Goal: Task Accomplishment & Management: Manage account settings

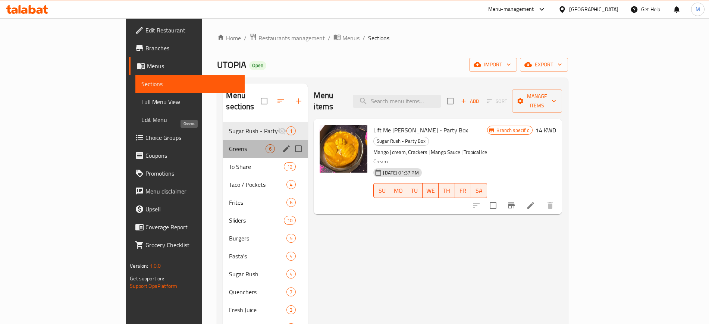
click at [229, 144] on span "Greens" at bounding box center [247, 148] width 37 height 9
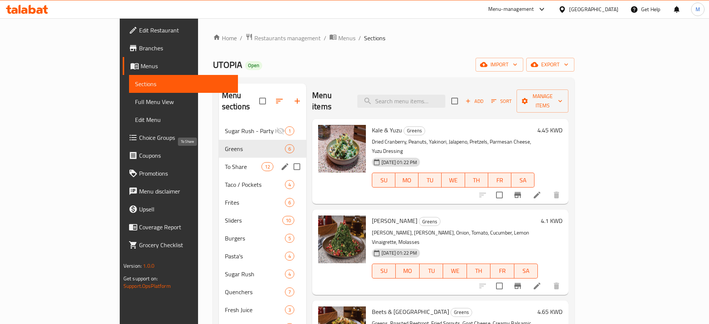
click at [225, 162] on span "To Share" at bounding box center [243, 166] width 37 height 9
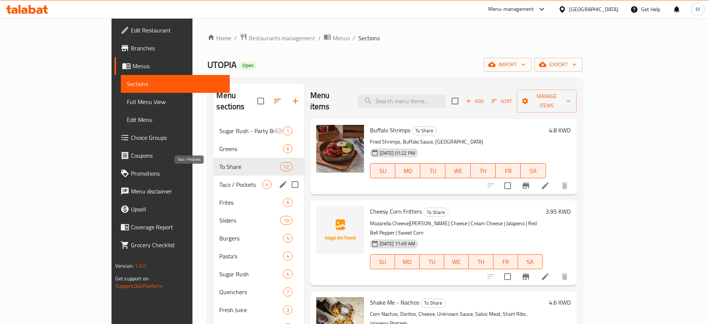
click at [219, 180] on span "Taco / Pockets" at bounding box center [240, 184] width 42 height 9
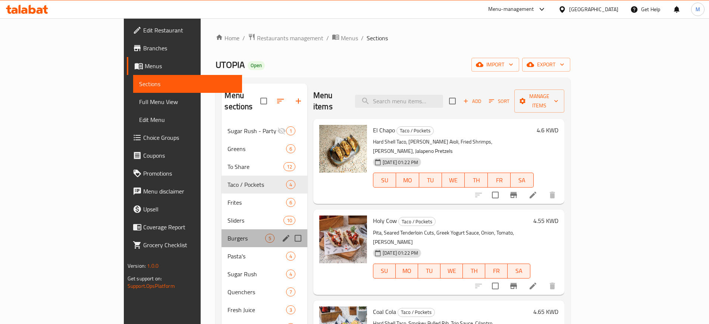
drag, startPoint x: 190, startPoint y: 218, endPoint x: 195, endPoint y: 234, distance: 16.9
click at [221, 229] on div "Burgers 5" at bounding box center [264, 238] width 86 height 18
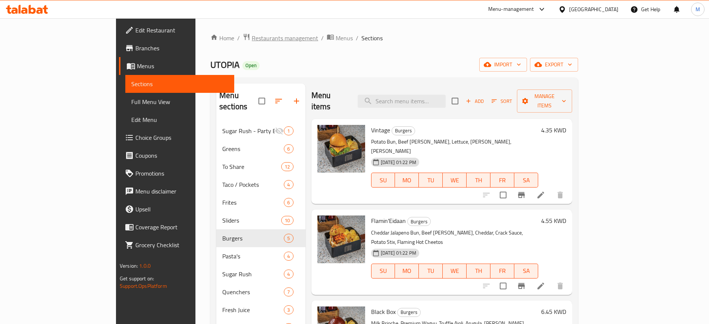
drag, startPoint x: 201, startPoint y: 61, endPoint x: 202, endPoint y: 39, distance: 22.4
click at [210, 58] on div "UTOPIA Open import export" at bounding box center [394, 65] width 368 height 14
click at [252, 37] on span "Restaurants management" at bounding box center [285, 38] width 66 height 9
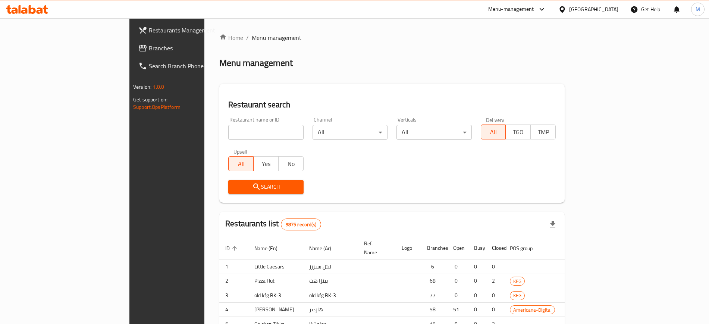
click at [229, 129] on div at bounding box center [354, 162] width 709 height 324
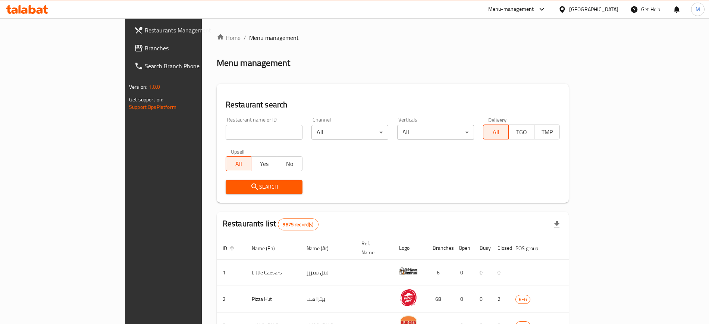
click at [226, 134] on input "search" at bounding box center [264, 132] width 77 height 15
type input "ف"
type input "topia"
click button "Search" at bounding box center [264, 187] width 77 height 14
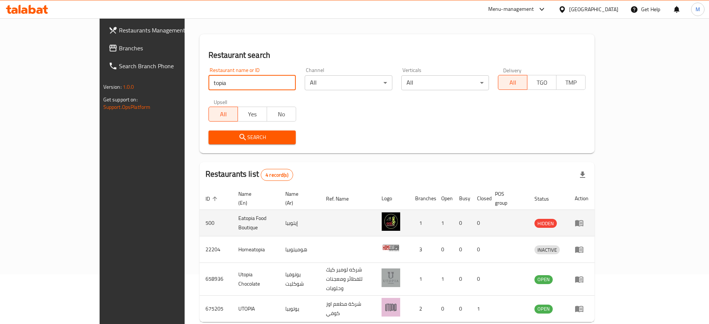
scroll to position [73, 0]
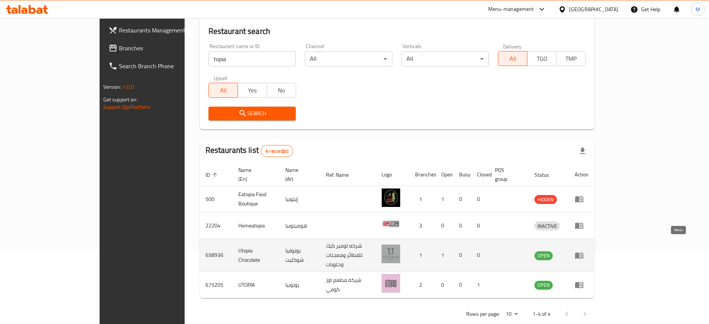
click at [582, 254] on icon "enhanced table" at bounding box center [580, 255] width 3 height 3
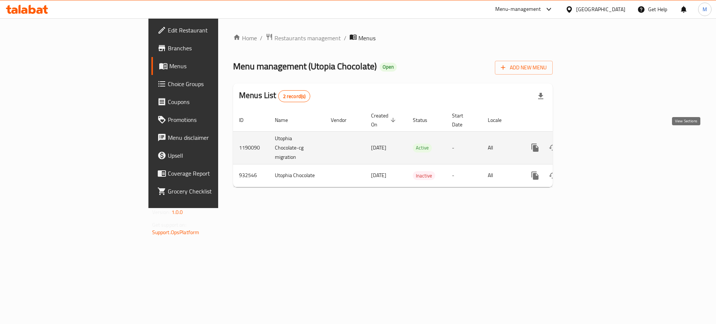
click at [598, 141] on link "enhanced table" at bounding box center [589, 148] width 18 height 18
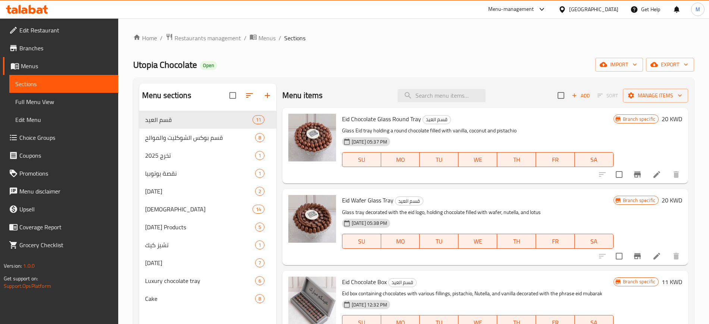
click at [448, 137] on div "[DATE] 05:37 PM SU MO TU WE TH FR SA" at bounding box center [477, 154] width 277 height 40
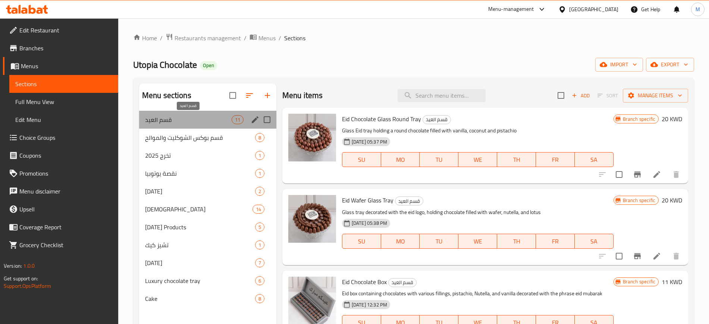
click at [198, 119] on span "قسم العيد" at bounding box center [188, 119] width 86 height 9
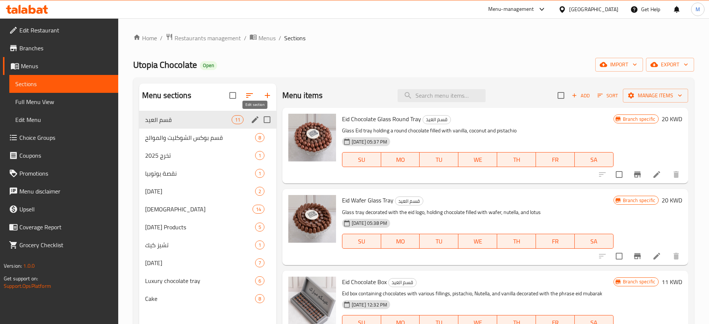
click at [253, 120] on icon "edit" at bounding box center [255, 119] width 9 height 9
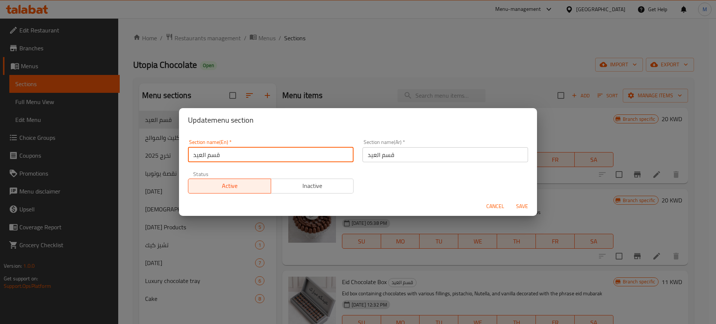
drag, startPoint x: 261, startPoint y: 157, endPoint x: 119, endPoint y: 162, distance: 142.9
click at [119, 162] on div "Update menu section Section name(En)   * قسم العيد Section name(En) * Section n…" at bounding box center [358, 162] width 716 height 324
type input "Eid Items"
click at [510, 199] on button "Save" at bounding box center [522, 206] width 24 height 14
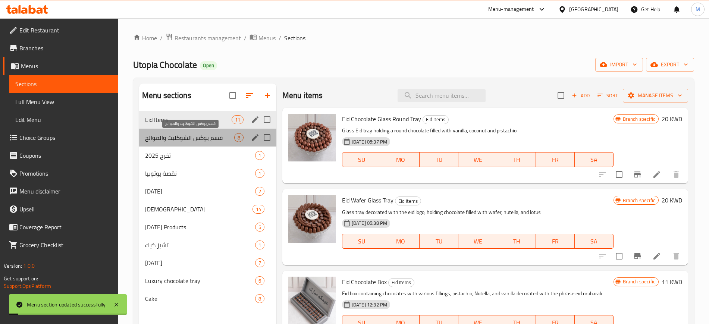
click at [208, 138] on span "قسم بوكس الشوكليت والموالح" at bounding box center [189, 137] width 89 height 9
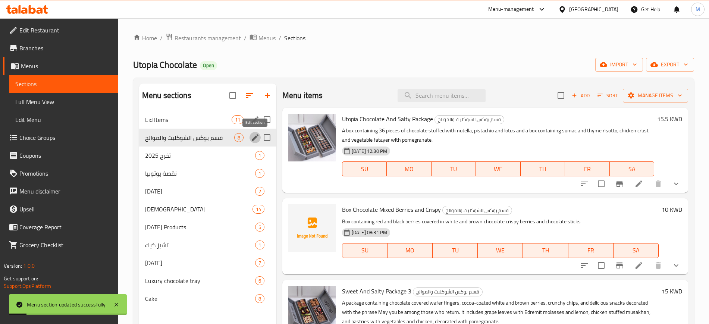
click at [255, 136] on icon "edit" at bounding box center [255, 137] width 9 height 9
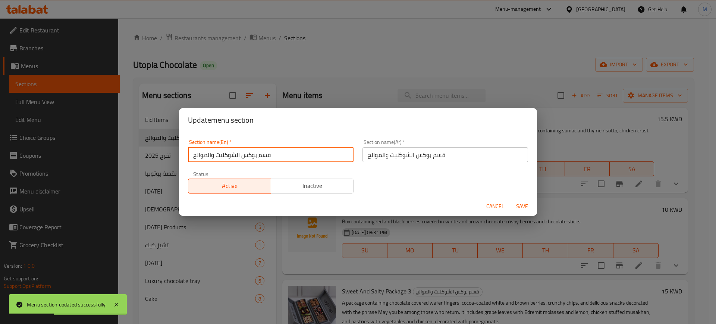
drag, startPoint x: 293, startPoint y: 154, endPoint x: 188, endPoint y: 152, distance: 105.5
click at [188, 152] on input "قسم بوكس الشوكليت والموالح" at bounding box center [271, 154] width 166 height 15
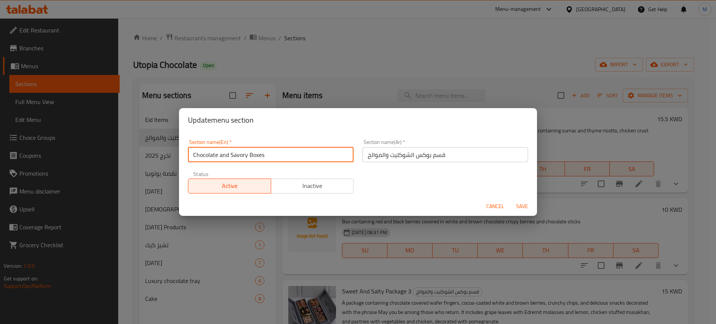
type input "Chocolate and Savory Boxes"
click at [510, 199] on button "Save" at bounding box center [522, 206] width 24 height 14
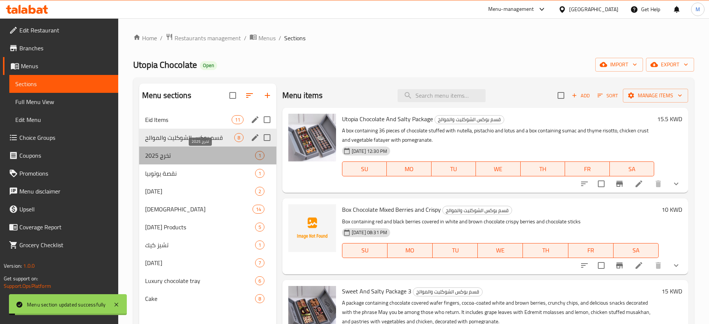
click at [188, 152] on span "تخرج 2025" at bounding box center [200, 155] width 110 height 9
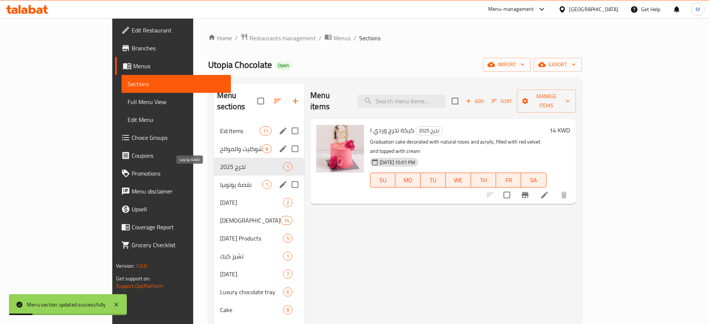
click at [220, 180] on span "نقصة يوتوبيا" at bounding box center [241, 184] width 42 height 9
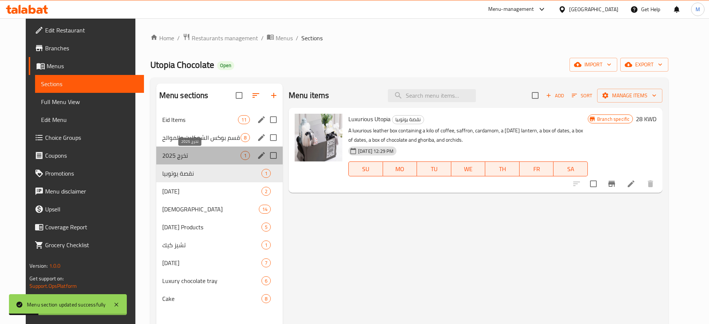
click at [209, 156] on span "تخرج 2025" at bounding box center [201, 155] width 78 height 9
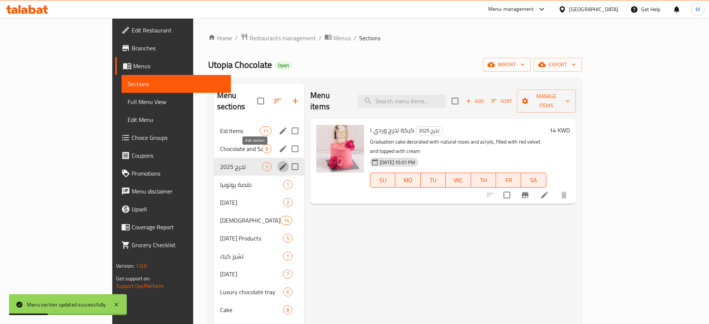
click at [278, 162] on icon "edit" at bounding box center [282, 166] width 9 height 9
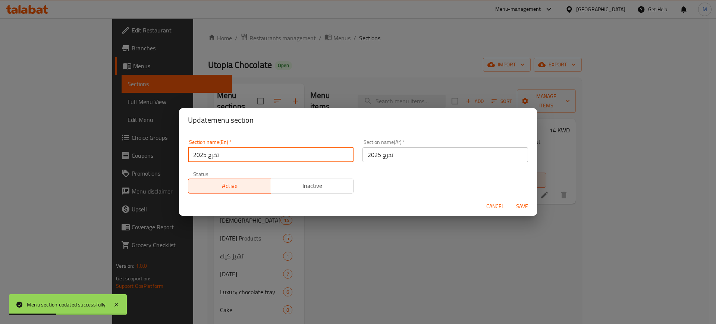
drag, startPoint x: 241, startPoint y: 154, endPoint x: 158, endPoint y: 160, distance: 83.4
click at [158, 160] on div "Update menu section Section name(En)   * تخرج 2025 Section name(En) * Section n…" at bounding box center [358, 162] width 716 height 324
click at [217, 159] on input "تخرج 2025" at bounding box center [271, 154] width 166 height 15
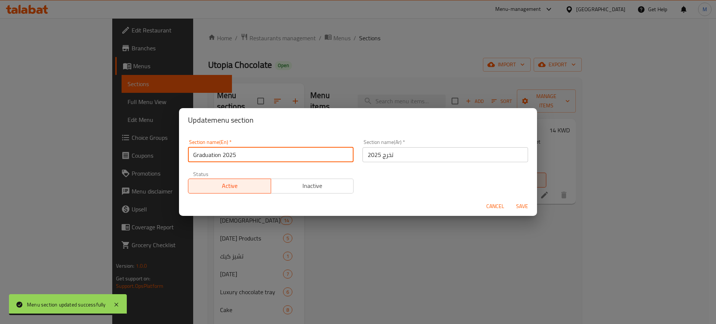
type input "Graduation 2025"
click at [510, 199] on button "Save" at bounding box center [522, 206] width 24 height 14
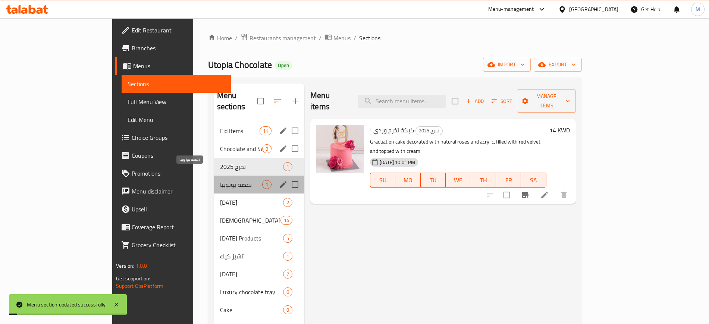
click at [220, 180] on span "نقصة يوتوبيا" at bounding box center [241, 184] width 42 height 9
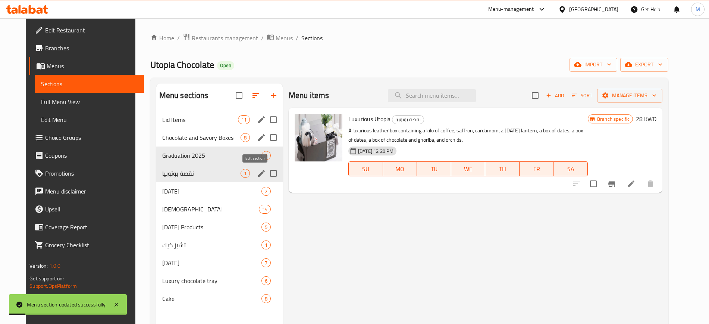
click at [258, 174] on icon "edit" at bounding box center [261, 173] width 7 height 7
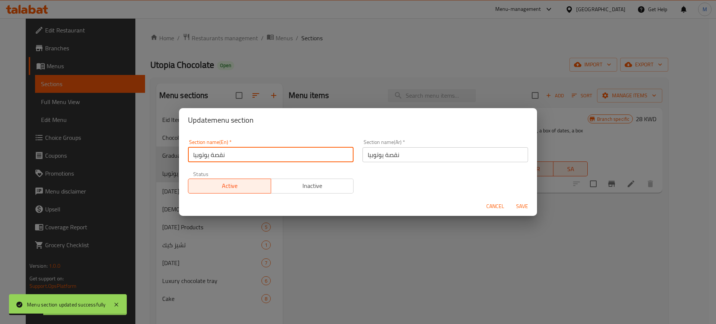
drag, startPoint x: 254, startPoint y: 156, endPoint x: 179, endPoint y: 167, distance: 75.7
click at [179, 166] on div "Section name(En)   * نقصة يوتوبيا Section name(En) * Section name(Ar)   * نقصة …" at bounding box center [358, 164] width 358 height 64
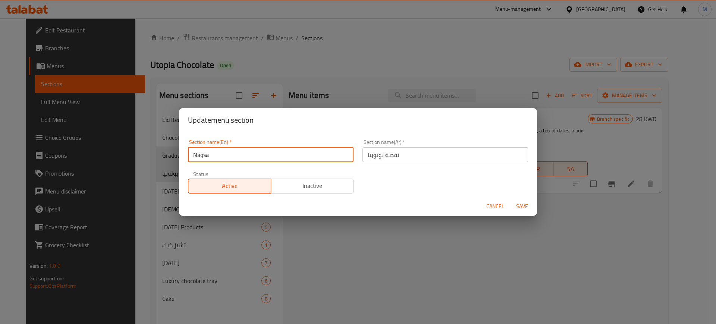
type input "Naqsa"
click at [510, 199] on button "Save" at bounding box center [522, 206] width 24 height 14
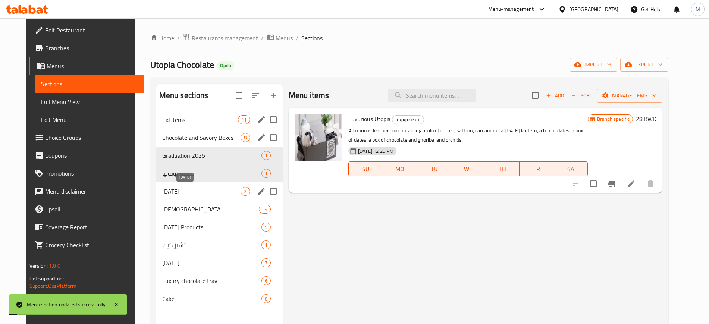
click at [197, 191] on span "[DATE]" at bounding box center [201, 191] width 78 height 9
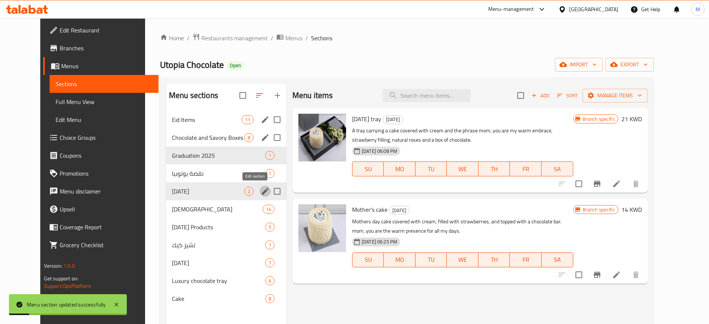
click at [262, 192] on icon "edit" at bounding box center [265, 191] width 7 height 7
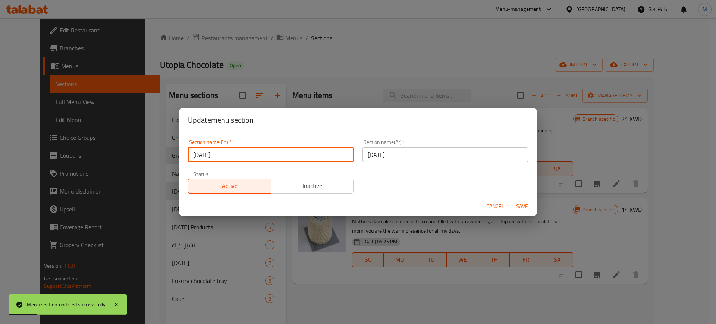
drag, startPoint x: 243, startPoint y: 150, endPoint x: 135, endPoint y: 163, distance: 108.1
click at [135, 163] on div "Update menu section Section name(En)   * [DATE] Section name(En) * Section name…" at bounding box center [358, 162] width 716 height 324
click at [218, 157] on input "[DATE]" at bounding box center [271, 154] width 166 height 15
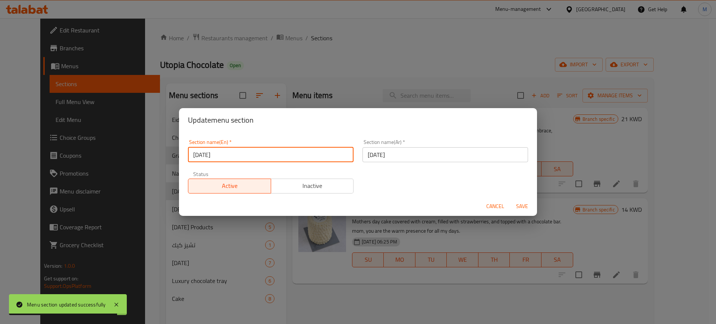
type input "[DATE]"
click at [510, 199] on button "Save" at bounding box center [522, 206] width 24 height 14
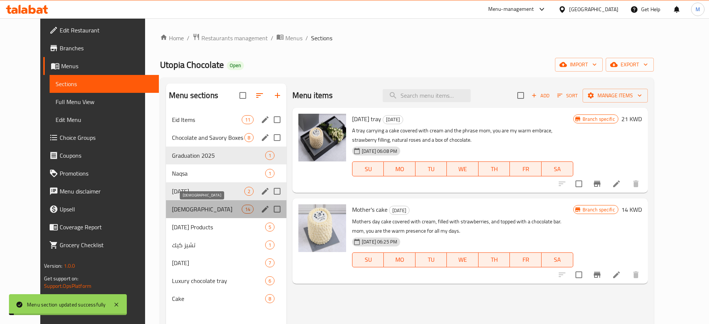
click at [172, 212] on span "[DEMOGRAPHIC_DATA]" at bounding box center [207, 209] width 70 height 9
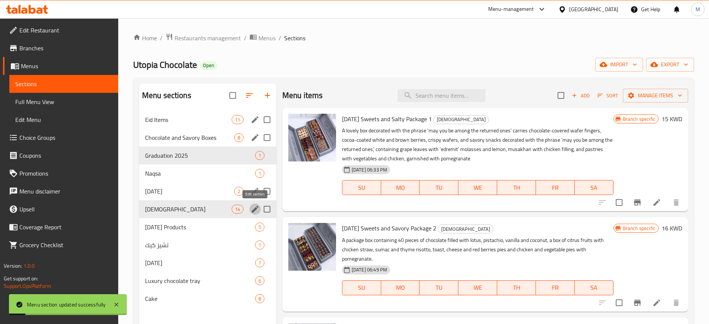
click at [253, 206] on icon "edit" at bounding box center [255, 209] width 9 height 9
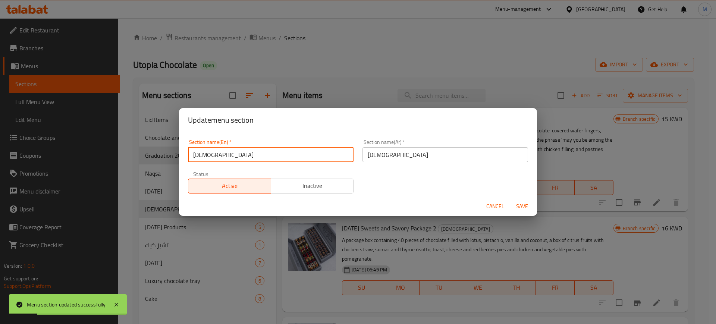
drag, startPoint x: 222, startPoint y: 149, endPoint x: 169, endPoint y: 152, distance: 52.7
click at [169, 152] on div "Update menu section Section name(En)   * [DATE] Section name(En) * Section name…" at bounding box center [358, 162] width 716 height 324
type input "[DATE]"
click at [510, 199] on button "Save" at bounding box center [522, 206] width 24 height 14
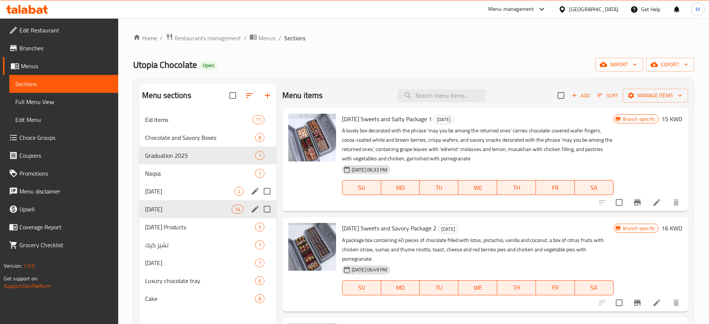
click at [253, 56] on div "Home / Restaurants management / Menus / Sections Utopia Chocolate Open import e…" at bounding box center [413, 223] width 561 height 380
click at [198, 194] on span "[DATE]" at bounding box center [189, 191] width 89 height 9
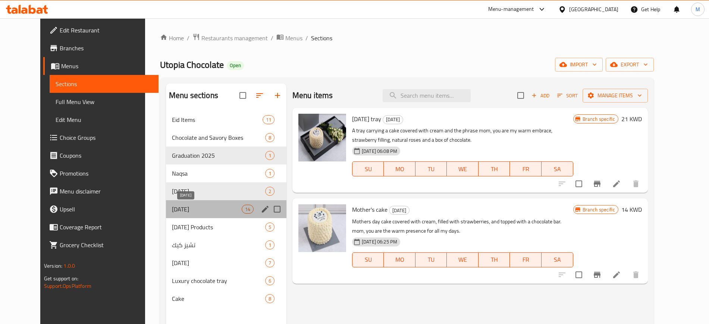
click at [194, 209] on span "[DATE]" at bounding box center [207, 209] width 70 height 9
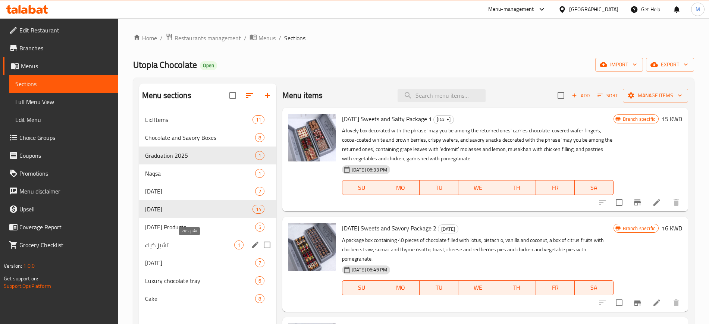
drag, startPoint x: 184, startPoint y: 240, endPoint x: 205, endPoint y: 242, distance: 21.0
click at [183, 240] on span "تشيز كيك" at bounding box center [189, 244] width 89 height 9
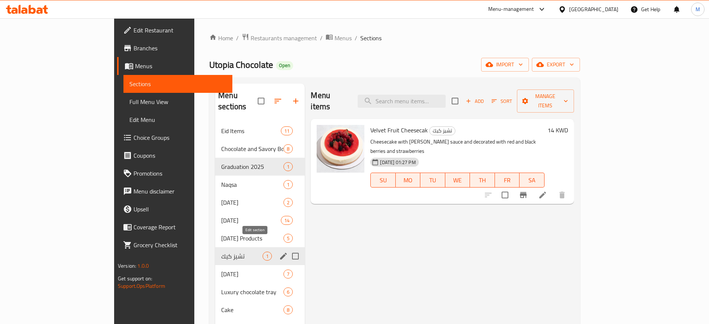
click at [279, 252] on icon "edit" at bounding box center [283, 256] width 9 height 9
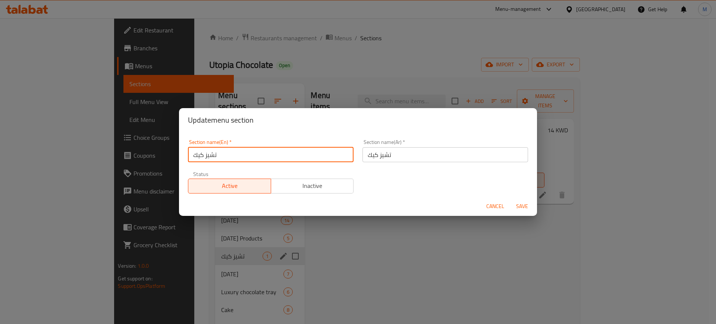
drag, startPoint x: 232, startPoint y: 156, endPoint x: 170, endPoint y: 159, distance: 62.0
click at [170, 159] on div "Update menu section Section name(En)   * تشيز كيك Section name(En) * Section na…" at bounding box center [358, 162] width 716 height 324
type input "Cheesecake"
click at [510, 199] on button "Save" at bounding box center [522, 206] width 24 height 14
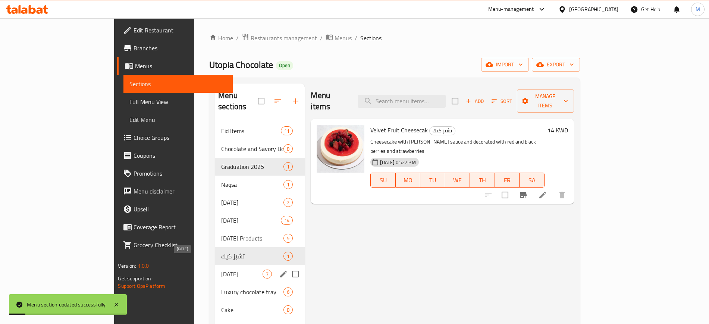
click at [221, 270] on span "[DATE]" at bounding box center [241, 274] width 41 height 9
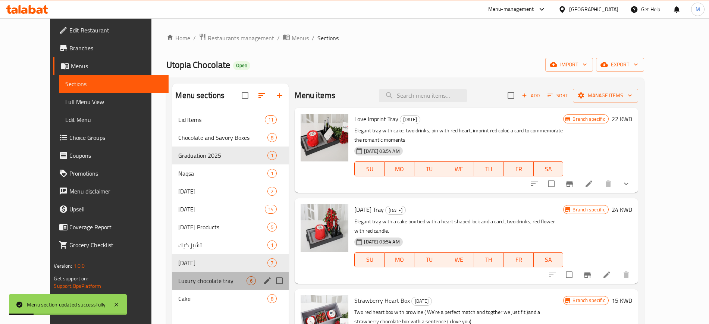
drag, startPoint x: 203, startPoint y: 275, endPoint x: 207, endPoint y: 241, distance: 34.2
click at [202, 274] on div "Luxury chocolate tray 6" at bounding box center [230, 281] width 116 height 18
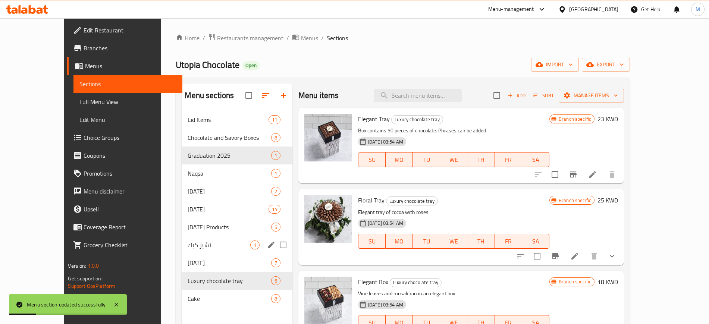
click at [205, 238] on div "تشيز كيك 1" at bounding box center [237, 245] width 110 height 18
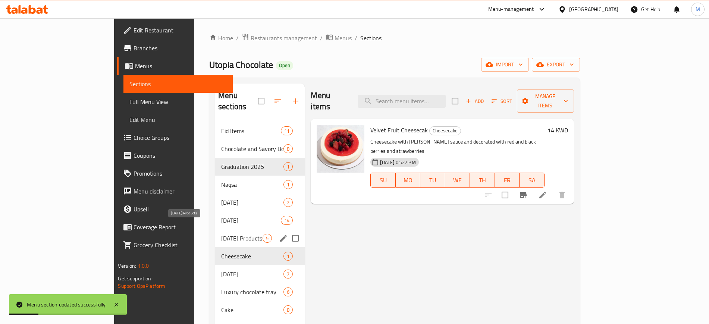
click at [215, 229] on div "[DATE] Products 5" at bounding box center [259, 238] width 89 height 18
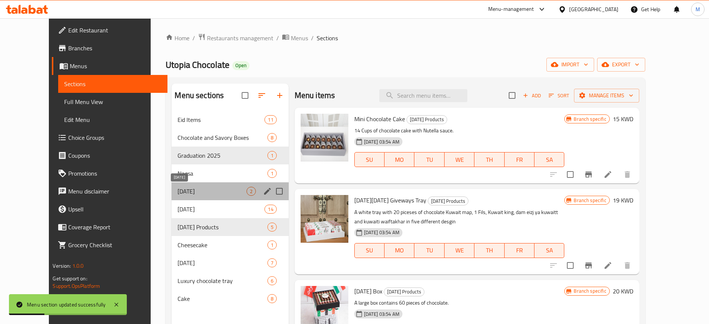
click at [204, 192] on span "[DATE]" at bounding box center [211, 191] width 69 height 9
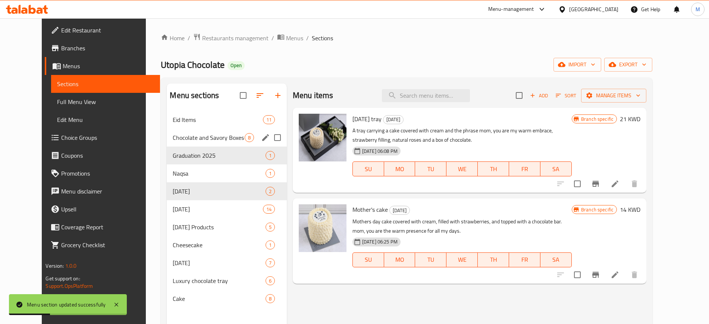
drag, startPoint x: 200, startPoint y: 131, endPoint x: 193, endPoint y: 111, distance: 21.0
click at [200, 131] on div "Chocolate and Savory Boxes 8" at bounding box center [227, 138] width 120 height 18
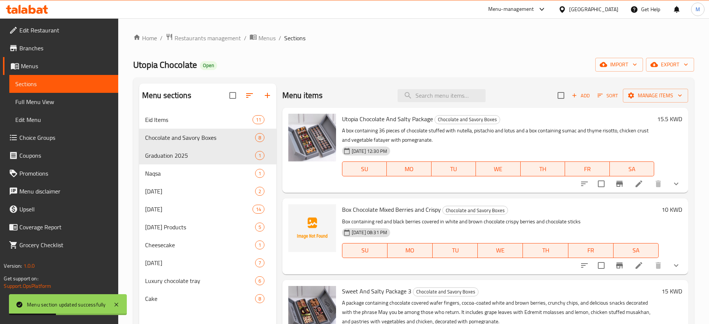
click at [192, 110] on nav "Eid Items 11 Chocolate and Savory Boxes 8 Graduation 2025 1 Naqsa 1 [DATE] 2 [D…" at bounding box center [207, 209] width 137 height 203
click at [188, 118] on span "Eid Items" at bounding box center [188, 119] width 86 height 9
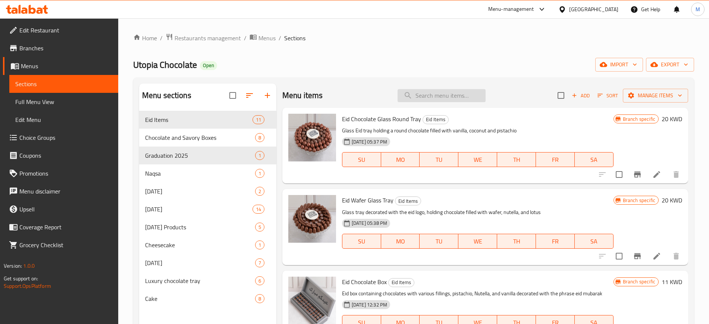
click at [421, 93] on input "search" at bounding box center [441, 95] width 88 height 13
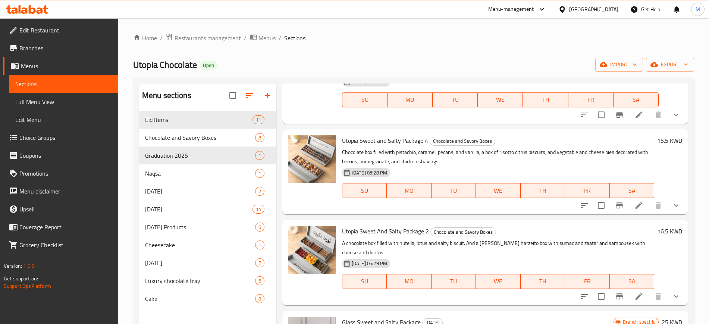
scroll to position [186, 0]
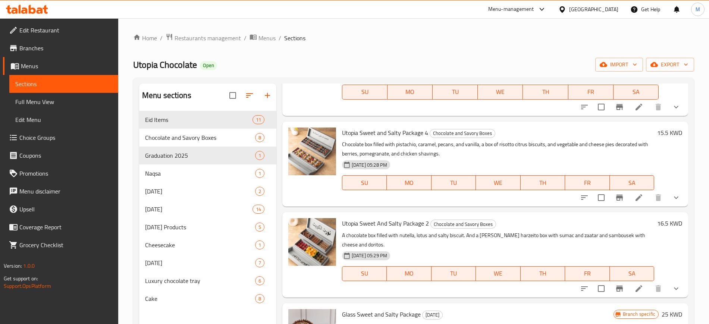
type input "sweet and"
drag, startPoint x: 372, startPoint y: 223, endPoint x: 424, endPoint y: 222, distance: 51.5
click at [424, 222] on span "Utopia Sweet And Salty Package 2" at bounding box center [385, 223] width 87 height 11
click at [390, 231] on p "A chocolate box filled with nutella, lotus and salty biscuit. And a [PERSON_NAM…" at bounding box center [498, 240] width 312 height 19
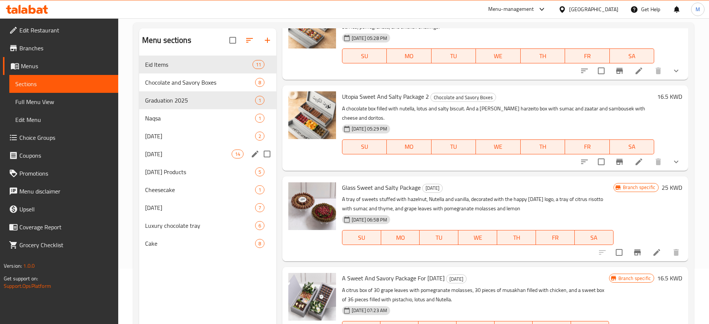
scroll to position [0, 0]
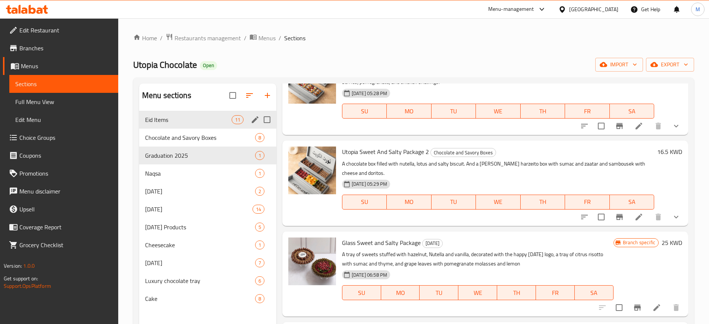
drag, startPoint x: 191, startPoint y: 126, endPoint x: 194, endPoint y: 133, distance: 7.9
click at [190, 127] on div "Eid Items 11" at bounding box center [207, 120] width 137 height 18
drag, startPoint x: 195, startPoint y: 140, endPoint x: 198, endPoint y: 126, distance: 14.4
click at [195, 139] on span "Chocolate and Savory Boxes" at bounding box center [189, 137] width 89 height 9
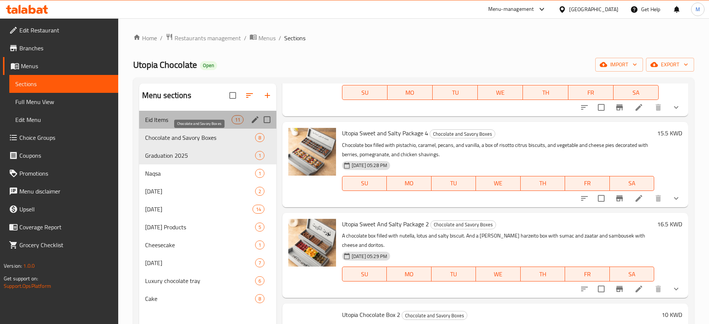
click at [198, 126] on div "Eid Items 11" at bounding box center [207, 120] width 137 height 18
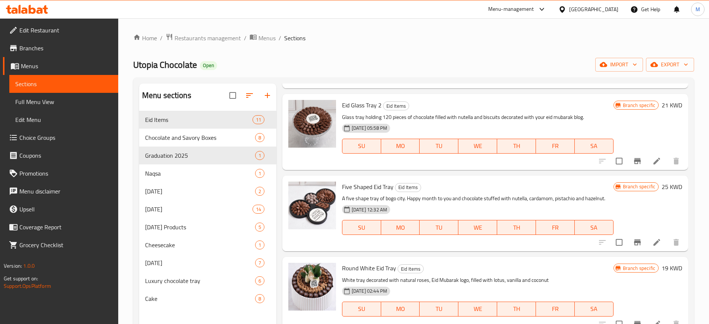
drag, startPoint x: 233, startPoint y: 50, endPoint x: 81, endPoint y: 19, distance: 155.6
click at [233, 50] on div "Home / Restaurants management / Menus / Sections Utopia Chocolate Open import e…" at bounding box center [413, 223] width 561 height 380
click at [36, 6] on icon at bounding box center [27, 9] width 42 height 9
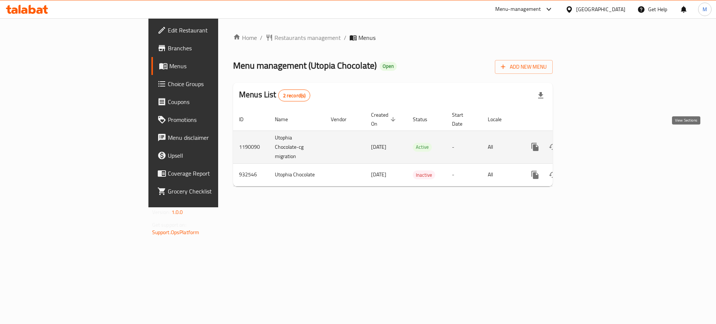
click at [593, 142] on icon "enhanced table" at bounding box center [588, 146] width 9 height 9
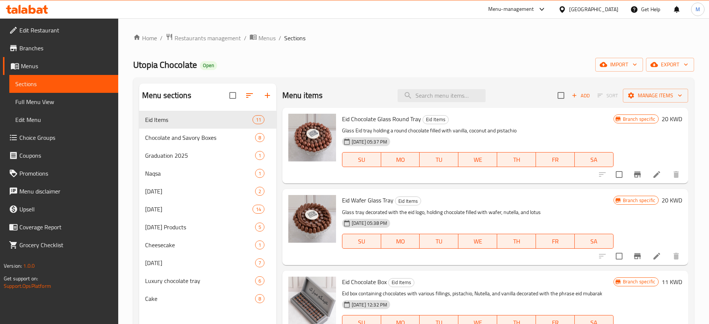
drag, startPoint x: 438, startPoint y: 136, endPoint x: 465, endPoint y: 208, distance: 77.6
click at [438, 136] on div "[DATE] 05:37 PM SU MO TU WE TH FR SA" at bounding box center [477, 154] width 277 height 40
click at [406, 98] on input "search" at bounding box center [441, 95] width 88 height 13
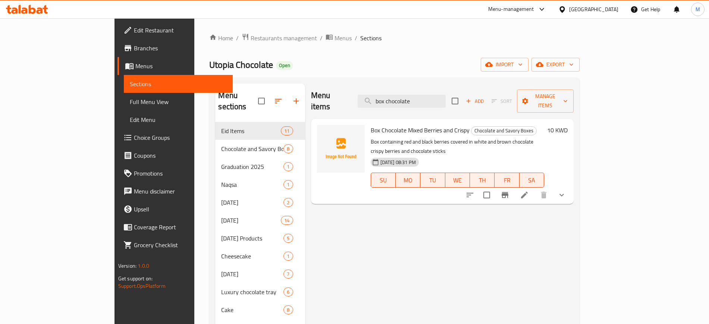
type input "box chocolate"
click at [529, 190] on icon at bounding box center [524, 194] width 9 height 9
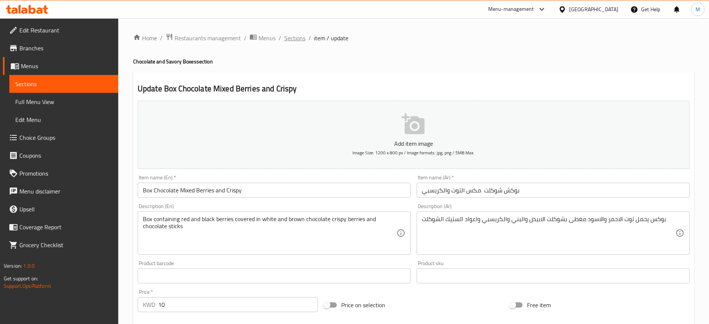
click at [293, 34] on span "Sections" at bounding box center [294, 38] width 21 height 9
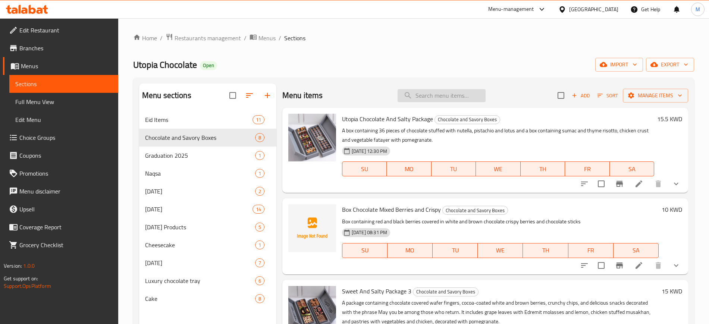
click at [433, 91] on input "search" at bounding box center [441, 95] width 88 height 13
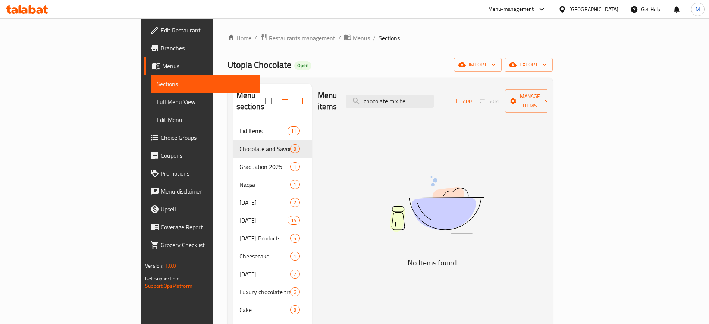
drag, startPoint x: 466, startPoint y: 97, endPoint x: 385, endPoint y: 102, distance: 81.4
click at [385, 102] on div "Menu items chocolate mix be Add Sort Manage items" at bounding box center [432, 101] width 229 height 35
type input "m"
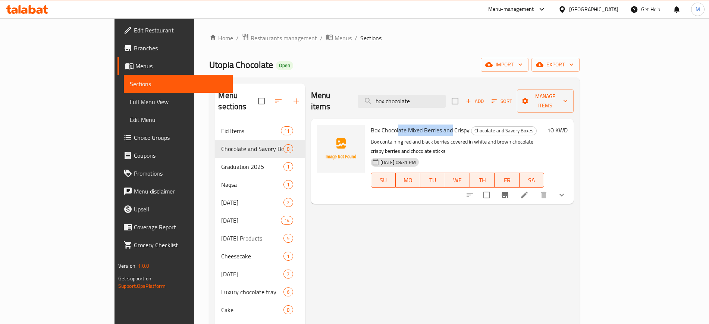
drag, startPoint x: 369, startPoint y: 119, endPoint x: 424, endPoint y: 117, distance: 55.2
click at [424, 125] on span "Box Chocolate Mixed Berries and Crispy" at bounding box center [420, 130] width 99 height 11
click at [324, 132] on icon "upload picture" at bounding box center [327, 135] width 7 height 7
click at [450, 137] on p "Box containing red and black berries covered in white and brown chocolate crisp…" at bounding box center [458, 146] width 174 height 19
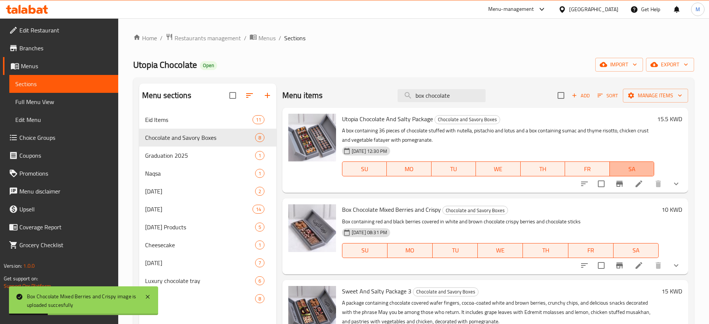
drag, startPoint x: 637, startPoint y: 173, endPoint x: 644, endPoint y: 174, distance: 7.2
click at [644, 174] on button "SA" at bounding box center [631, 168] width 44 height 15
click at [633, 142] on p "A box containing 36 pieces of chocolate stuffed with nutella, pistachio and lot…" at bounding box center [498, 135] width 312 height 19
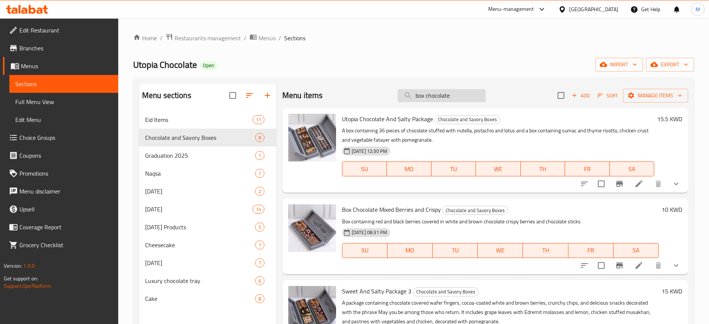
drag, startPoint x: 462, startPoint y: 95, endPoint x: 408, endPoint y: 93, distance: 54.1
click at [408, 93] on input "box chocolate" at bounding box center [441, 95] width 88 height 13
paste input "Chocolate And Coffee Mix Box"
type input "Chocolate And Coffee Mix Box"
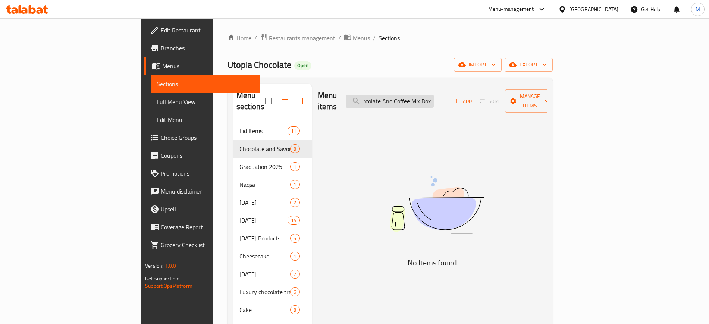
click at [434, 98] on input "Chocolate And Coffee Mix Box" at bounding box center [390, 101] width 88 height 13
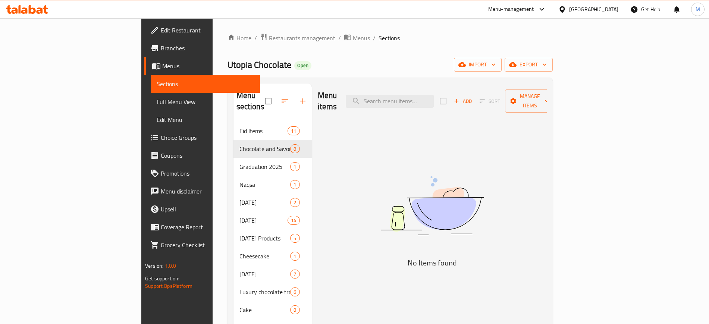
click at [508, 79] on div "Menu sections Eid Items 11 Chocolate and Savory Boxes 8 Graduation 2025 1 Naqsa…" at bounding box center [389, 246] width 325 height 336
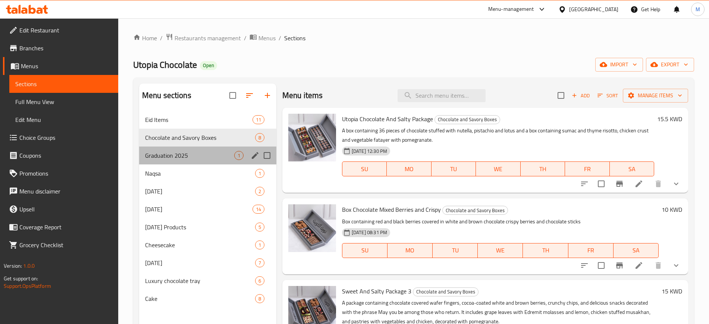
click at [194, 163] on div "Graduation 2025 1" at bounding box center [207, 155] width 137 height 18
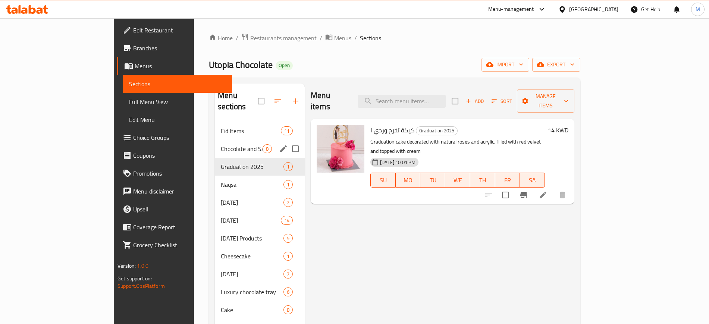
click at [221, 144] on span "Chocolate and Savory Boxes" at bounding box center [242, 148] width 42 height 9
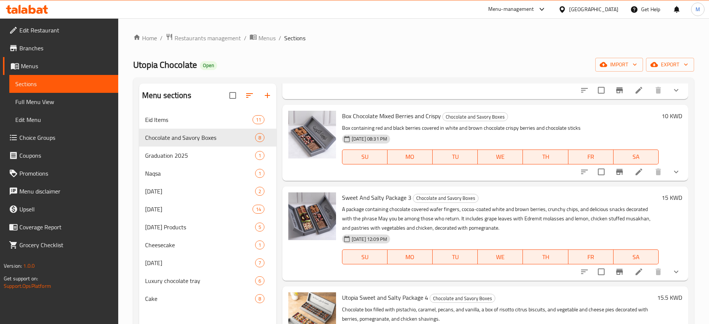
scroll to position [93, 0]
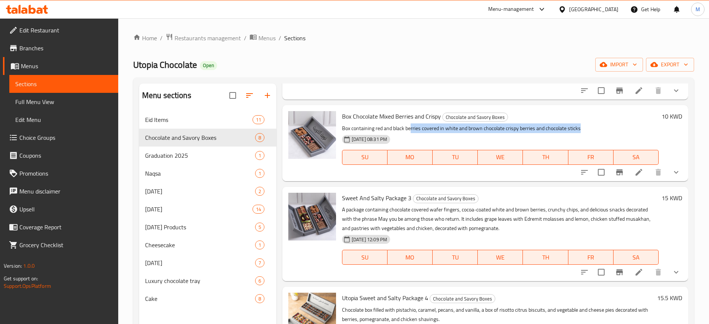
drag, startPoint x: 411, startPoint y: 129, endPoint x: 587, endPoint y: 125, distance: 176.0
click at [587, 125] on p "Box containing red and black berries covered in white and brown chocolate crisp…" at bounding box center [500, 128] width 316 height 9
click at [593, 130] on p "Box containing red and black berries covered in white and brown chocolate crisp…" at bounding box center [500, 128] width 316 height 9
drag, startPoint x: 545, startPoint y: 127, endPoint x: 594, endPoint y: 128, distance: 49.2
click at [594, 128] on p "Box containing red and black berries covered in white and brown chocolate crisp…" at bounding box center [500, 128] width 316 height 9
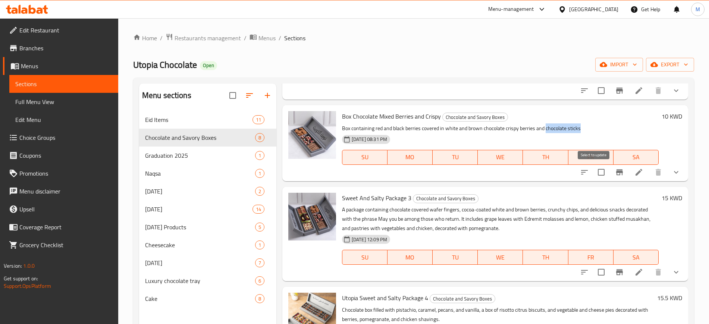
click at [595, 172] on input "checkbox" at bounding box center [601, 172] width 16 height 16
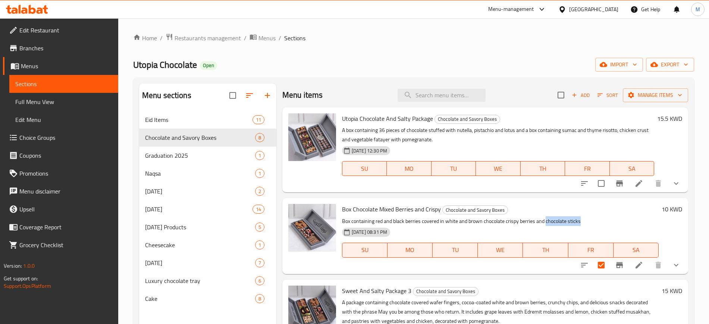
scroll to position [0, 0]
click at [648, 89] on button "Manage items" at bounding box center [655, 96] width 65 height 14
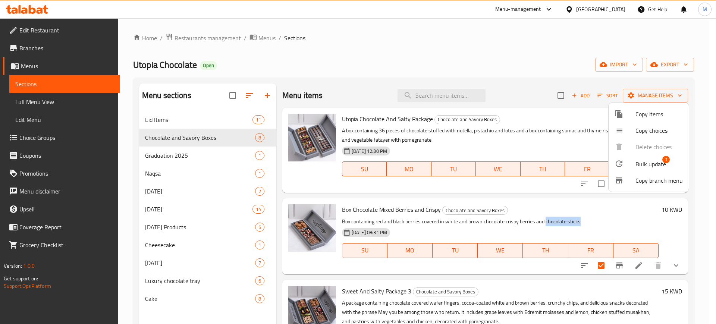
click at [639, 161] on span "Bulk update" at bounding box center [650, 164] width 31 height 9
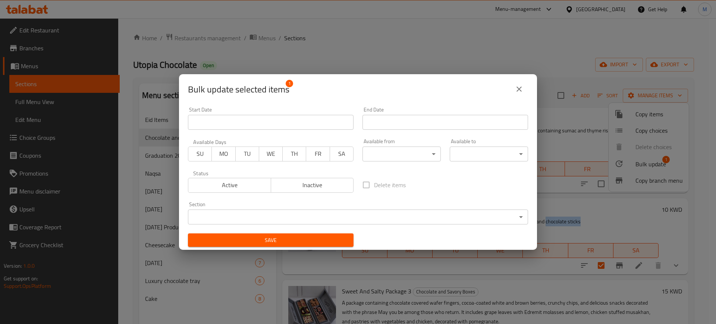
click at [230, 211] on body "​ Menu-management Kuwait Get Help M Edit Restaurant Branches Menus Sections Ful…" at bounding box center [358, 171] width 716 height 306
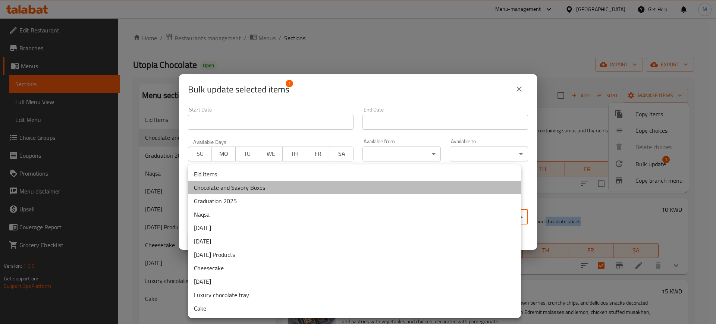
click at [265, 190] on li "Chocolate and Savory Boxes" at bounding box center [354, 187] width 333 height 13
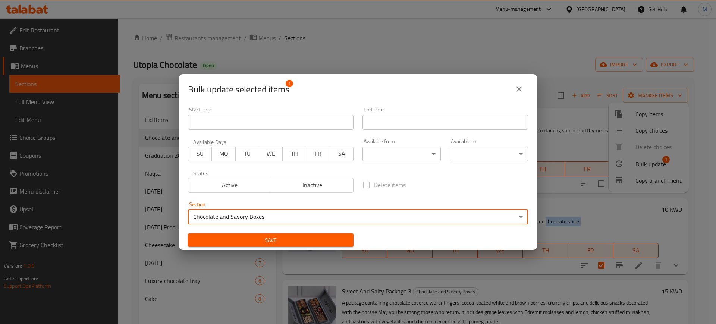
click at [297, 238] on span "Save" at bounding box center [271, 240] width 154 height 9
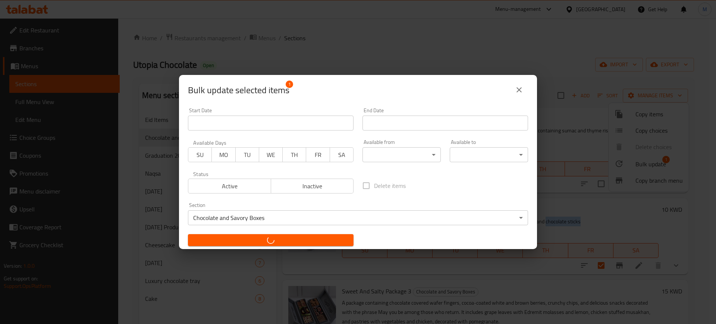
checkbox input "false"
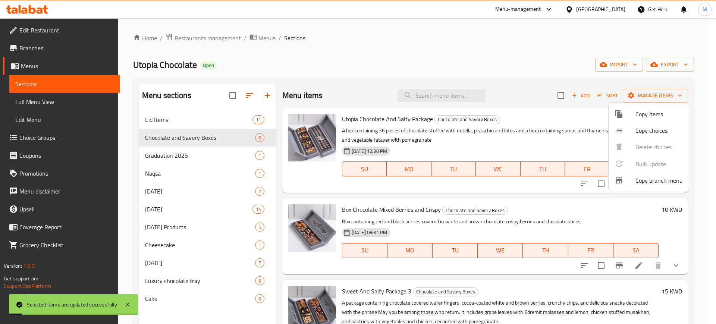
click at [491, 133] on div at bounding box center [358, 162] width 716 height 324
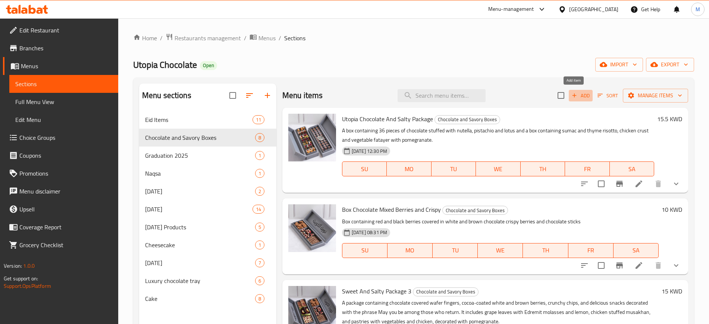
click at [572, 94] on span "Add" at bounding box center [580, 95] width 20 height 9
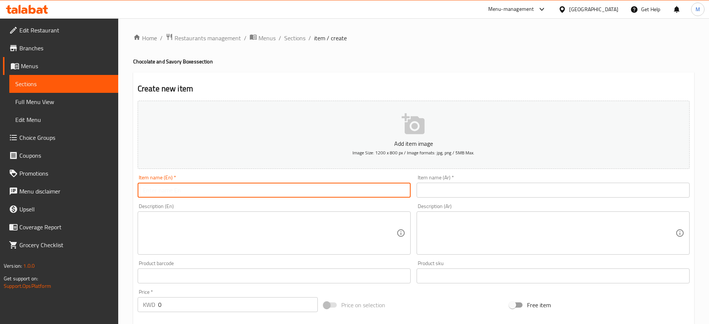
click at [179, 188] on input "text" at bounding box center [274, 190] width 273 height 15
paste input "Chocolate And Coffee Mix Box"
type input "Chocolate And Coffee Mix Box"
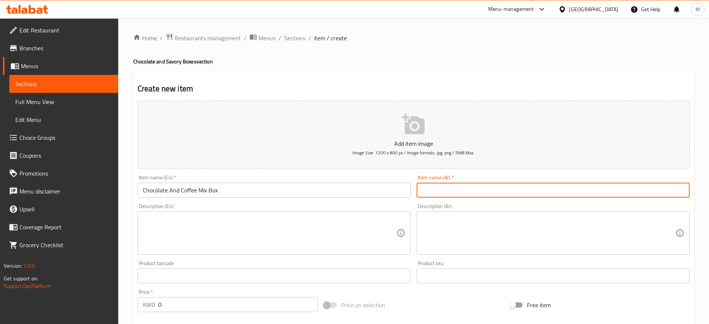
click at [432, 189] on input "text" at bounding box center [552, 190] width 273 height 15
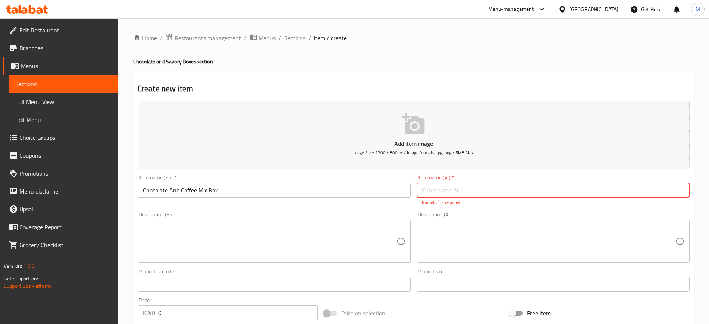
paste input "بوكس مكس شوكلت القهوة"
type input "بوكس مكس شوكلت القهوة"
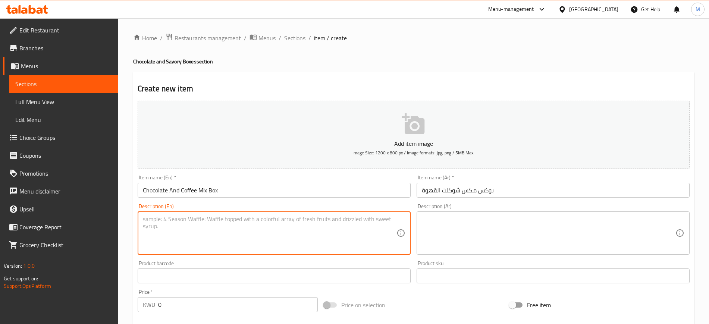
click at [366, 237] on textarea at bounding box center [269, 232] width 253 height 35
paste textarea "A box containing 36 pieces of chocolate decorated with the utopia logo, filled …"
type textarea "A box containing 36 pieces of chocolate decorated with the utopia logo, filled …"
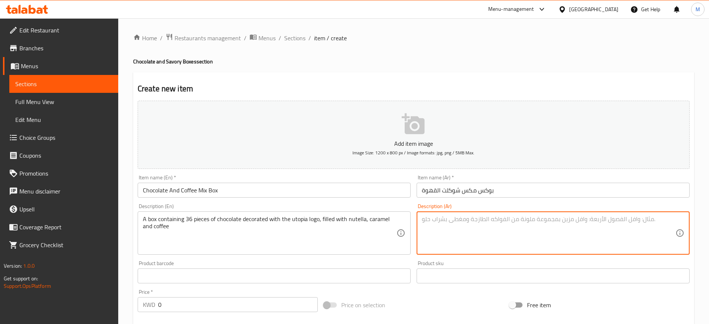
click at [453, 234] on textarea at bounding box center [548, 232] width 253 height 35
paste textarea "بوكس يحمل ٣٦ حبة شوكلت مزينة بلوقو يوتوبيا بحشوة النوتيلا والكرامي"
type textarea "بوكس يحمل ٣٦ حبة شوكلت مزينة بلوقو يوتوبيا بحشوة النوتيلا والكرامي"
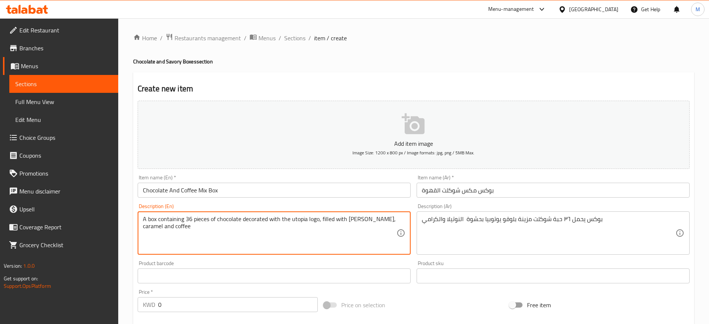
type textarea "A box containing 36 pieces of chocolate decorated with the utopia logo, filled …"
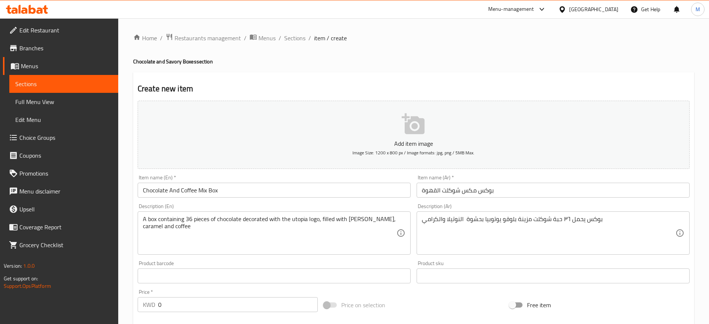
click at [341, 207] on div "Description (En) A box containing 36 pieces of chocolate decorated with the uto…" at bounding box center [274, 229] width 273 height 51
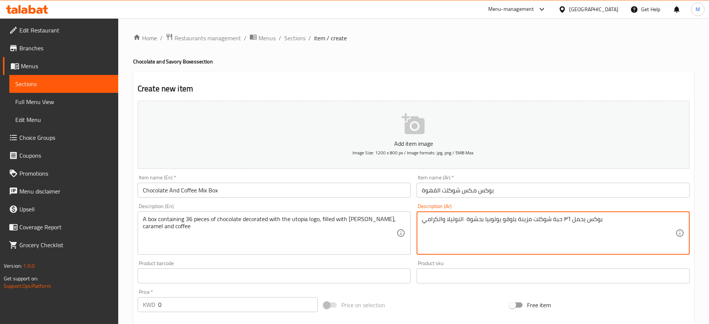
click at [637, 222] on textarea "بوكس يحمل ٣٦ حبة شوكلت مزينة بلوقو يوتوبيا بحشوة النوتيلا والكرامي" at bounding box center [548, 232] width 253 height 35
type textarea "بوكس يحمل ٣٦ حبة شوكلت مزينة بلوقو يوتوبيا بحشوة النوتيلا والكراميل"
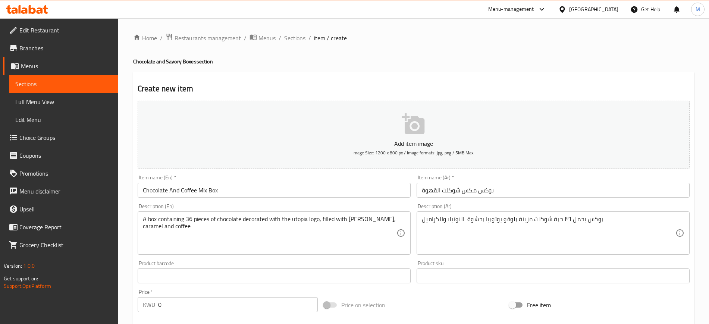
click at [391, 202] on div "Description (En) A box containing 36 pieces of chocolate decorated with the uto…" at bounding box center [274, 229] width 279 height 57
drag, startPoint x: 165, startPoint y: 309, endPoint x: 146, endPoint y: 307, distance: 18.3
click at [146, 307] on div "KWD 0 Price *" at bounding box center [228, 304] width 180 height 15
type input "10"
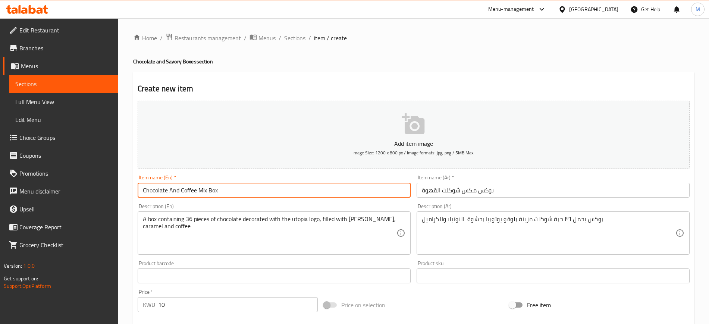
click at [247, 185] on input "Chocolate And Coffee Mix Box" at bounding box center [274, 190] width 273 height 15
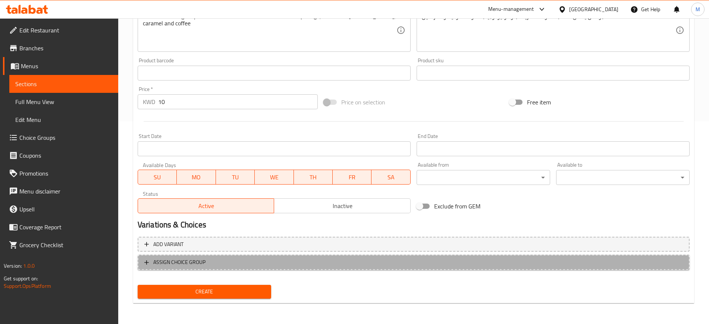
click at [232, 264] on span "ASSIGN CHOICE GROUP" at bounding box center [413, 262] width 538 height 9
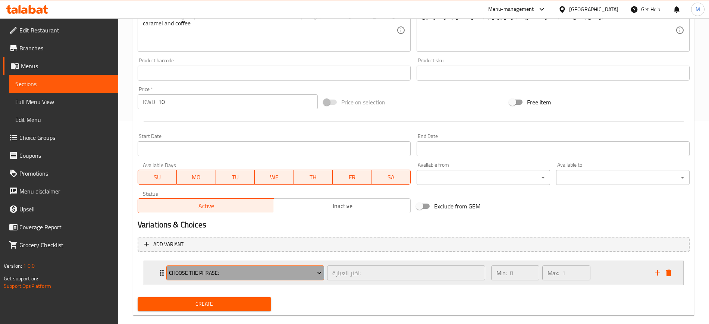
click at [228, 272] on span "Choose The Phrase:" at bounding box center [245, 272] width 152 height 9
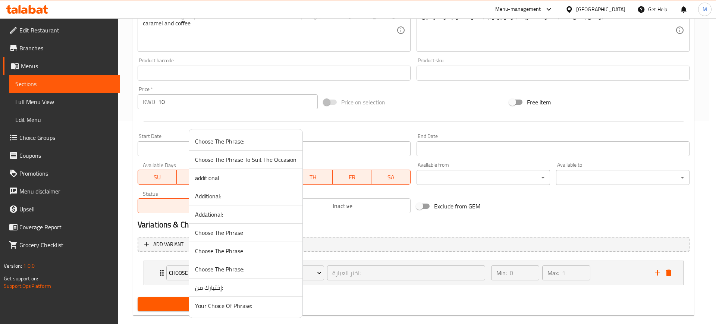
click at [360, 299] on div at bounding box center [358, 162] width 716 height 324
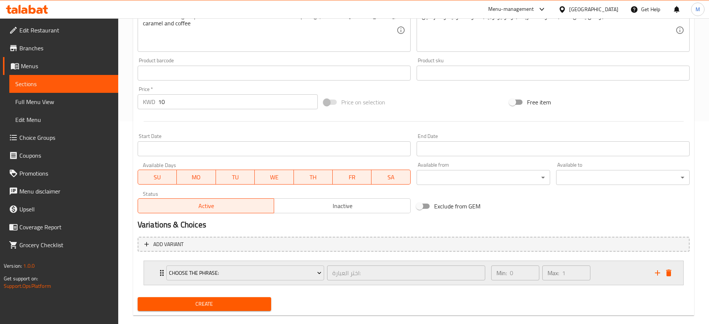
click at [605, 275] on div "Min: 0 ​ Max: 1 ​" at bounding box center [568, 273] width 164 height 24
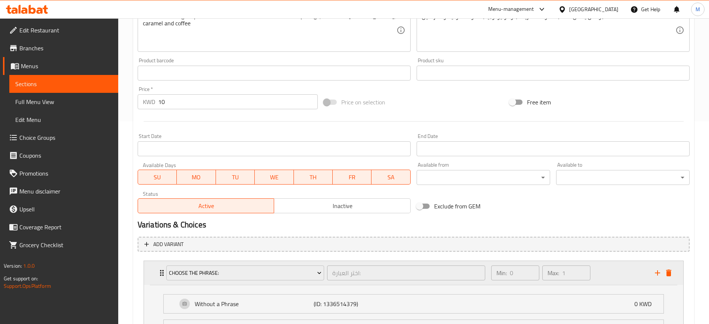
scroll to position [357, 0]
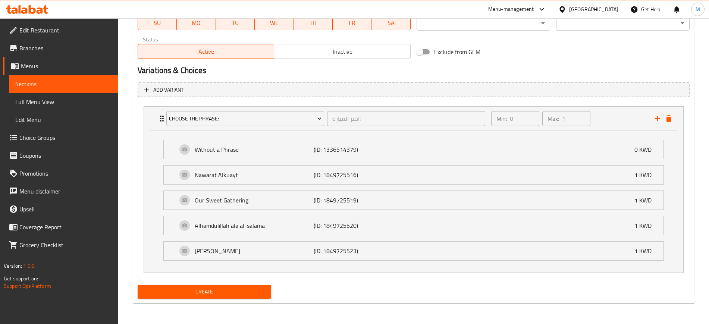
click at [218, 292] on span "Create" at bounding box center [205, 291] width 122 height 9
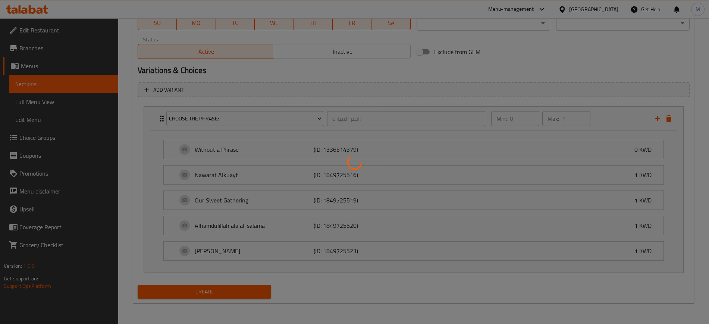
type input "0"
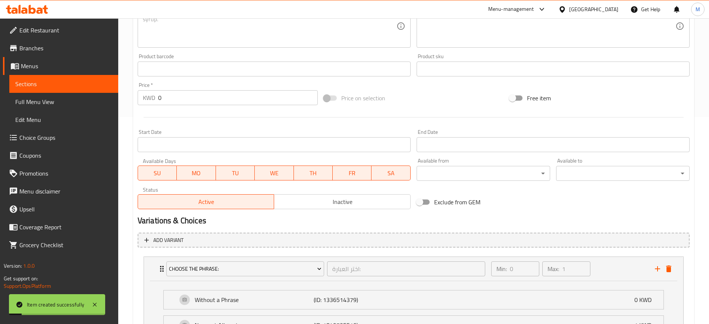
scroll to position [0, 0]
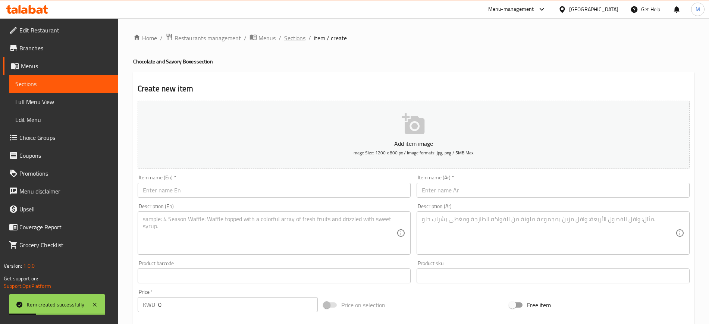
click at [293, 41] on span "Sections" at bounding box center [294, 38] width 21 height 9
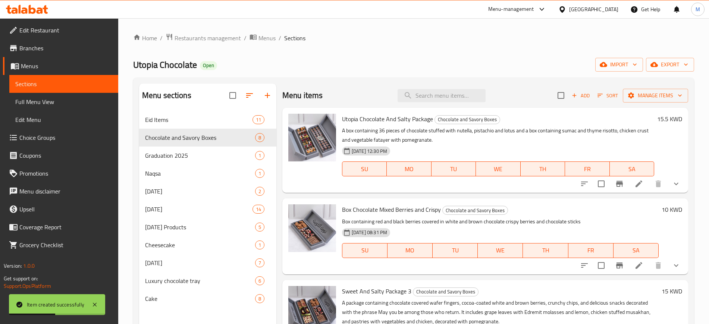
click at [496, 146] on div "05-04-2025 12:30 PM SU MO TU WE TH FR SA" at bounding box center [498, 164] width 318 height 40
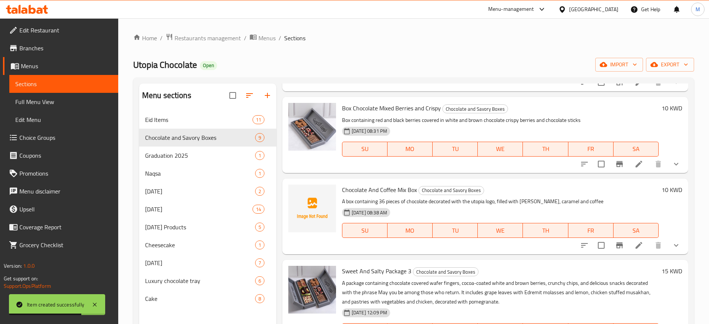
scroll to position [140, 0]
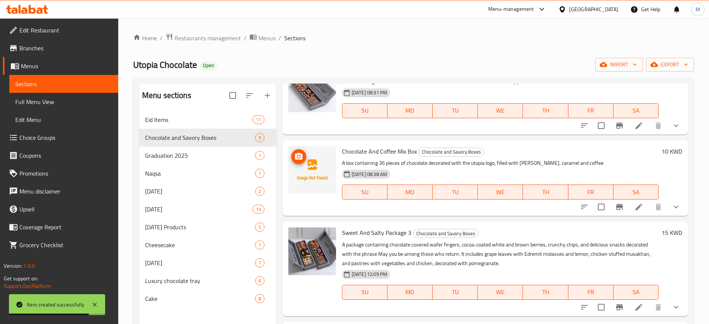
click at [302, 158] on icon "upload picture" at bounding box center [298, 156] width 7 height 7
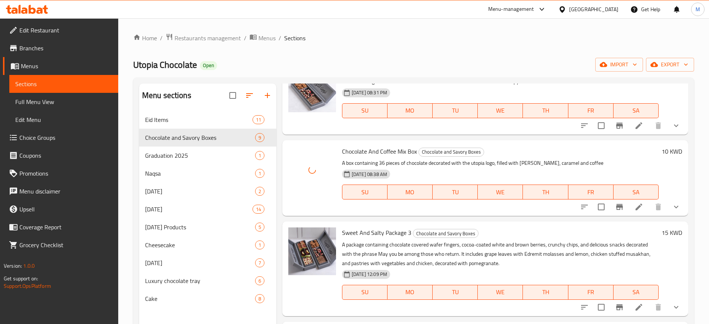
click at [430, 137] on div "Menu items Add Sort Manage items Utopia Chocolate And Salty Package Chocolate a…" at bounding box center [482, 246] width 412 height 324
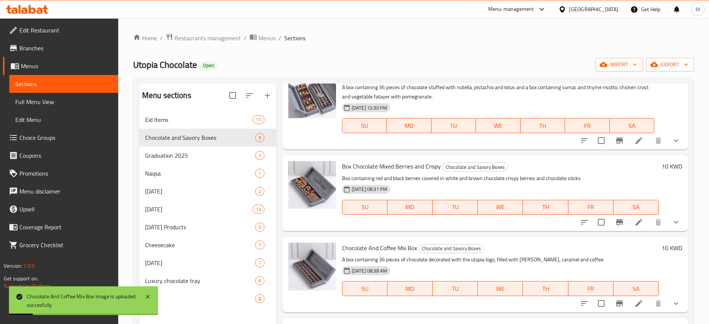
scroll to position [0, 0]
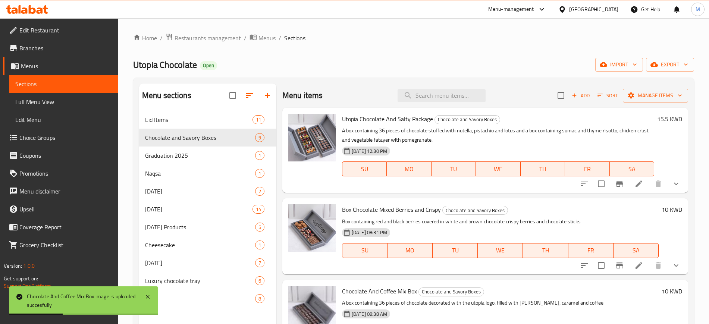
click at [252, 58] on div "Utopia Chocolate Open import export" at bounding box center [413, 65] width 561 height 14
click at [36, 5] on icon at bounding box center [27, 9] width 42 height 9
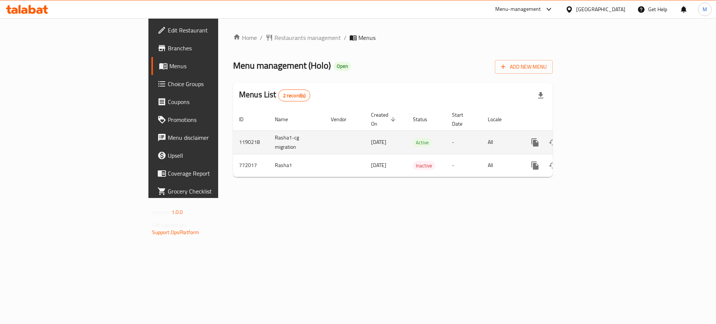
click at [593, 138] on icon "enhanced table" at bounding box center [588, 142] width 9 height 9
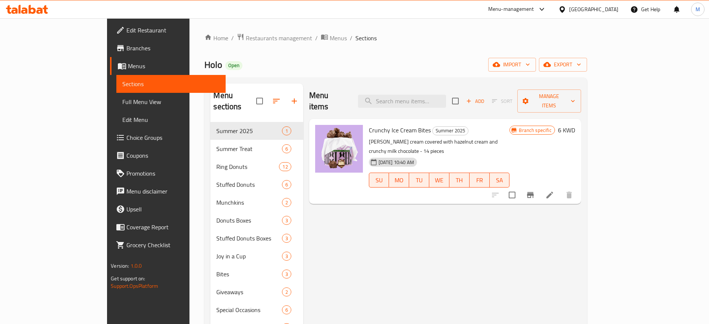
click at [126, 30] on span "Edit Restaurant" at bounding box center [172, 30] width 93 height 9
